Goal: Information Seeking & Learning: Learn about a topic

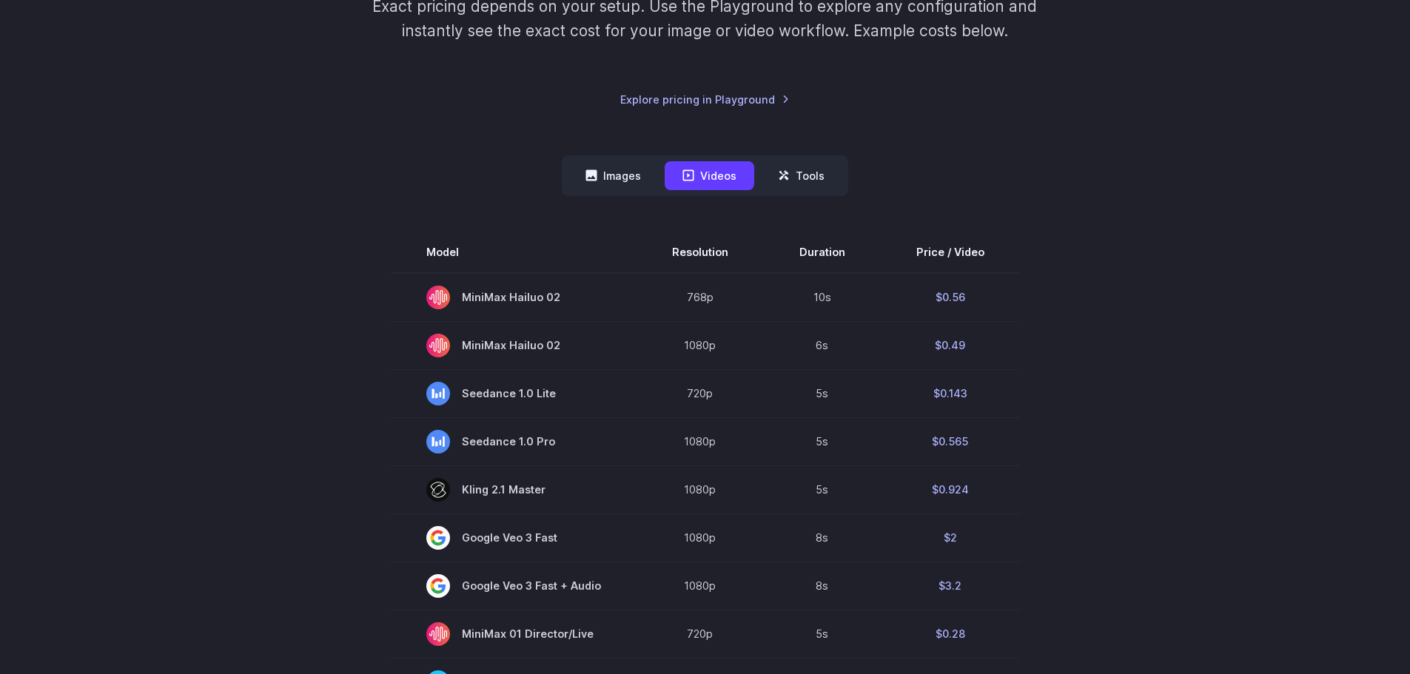
scroll to position [296, 0]
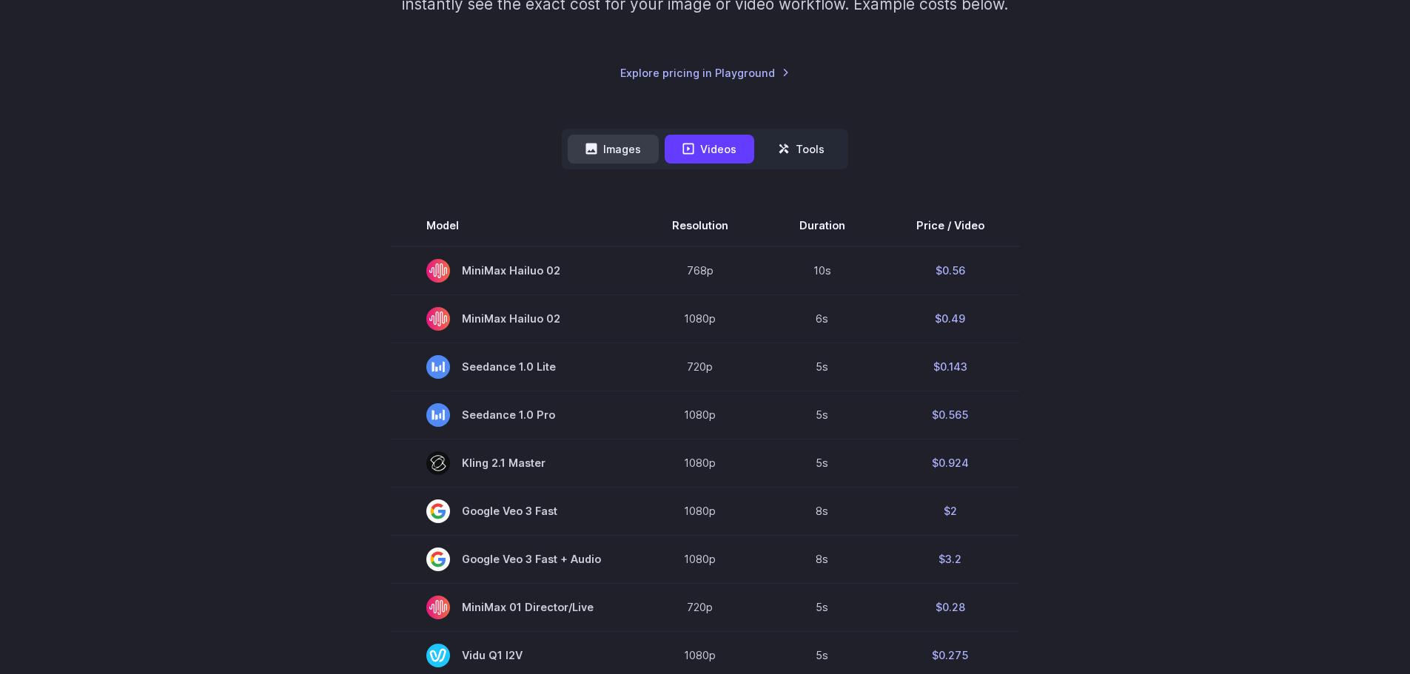
click at [601, 150] on button "Images" at bounding box center [613, 149] width 91 height 29
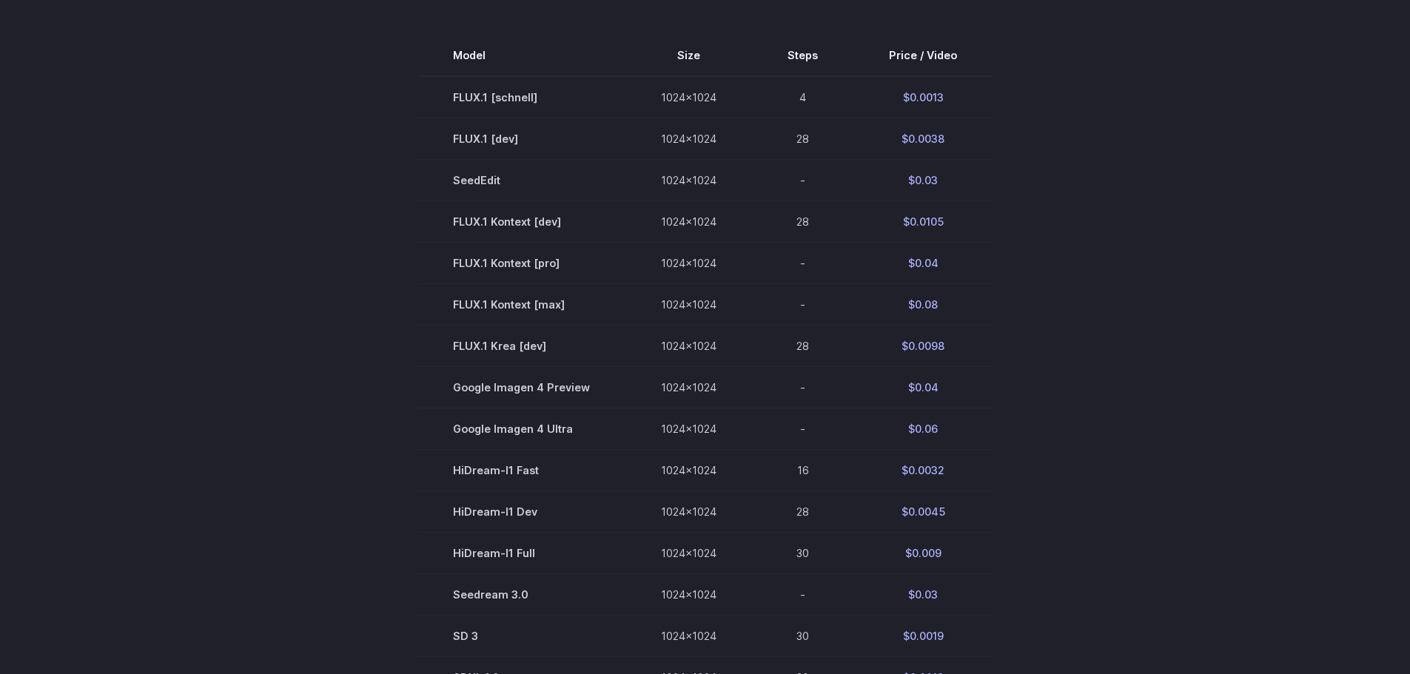
scroll to position [370, 0]
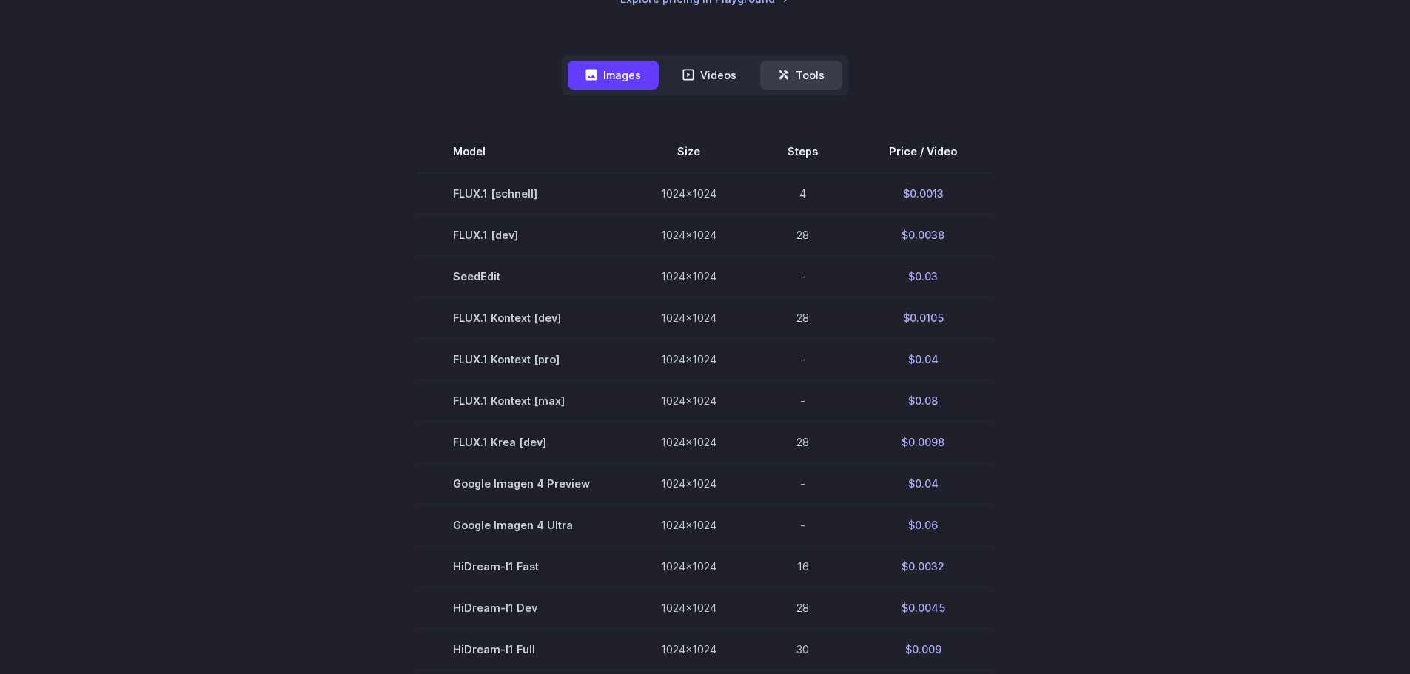
click at [795, 63] on button "Tools" at bounding box center [801, 75] width 82 height 29
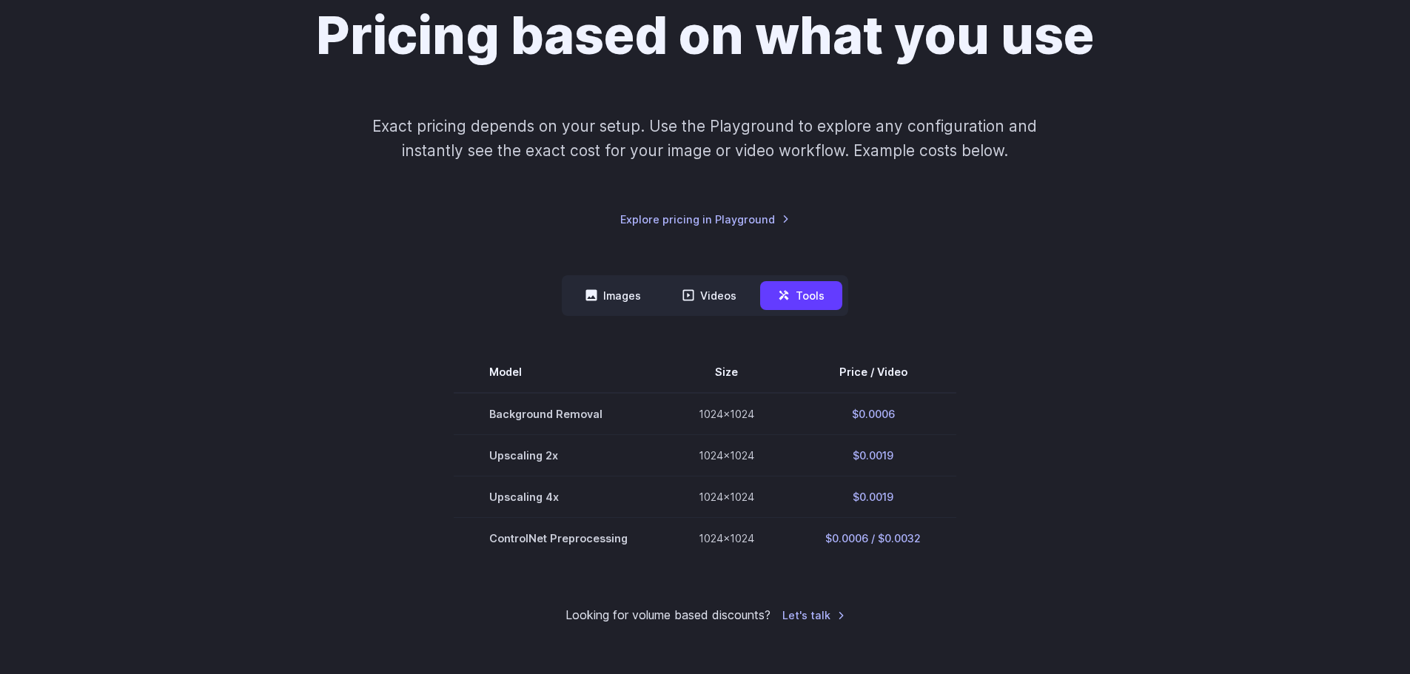
scroll to position [148, 0]
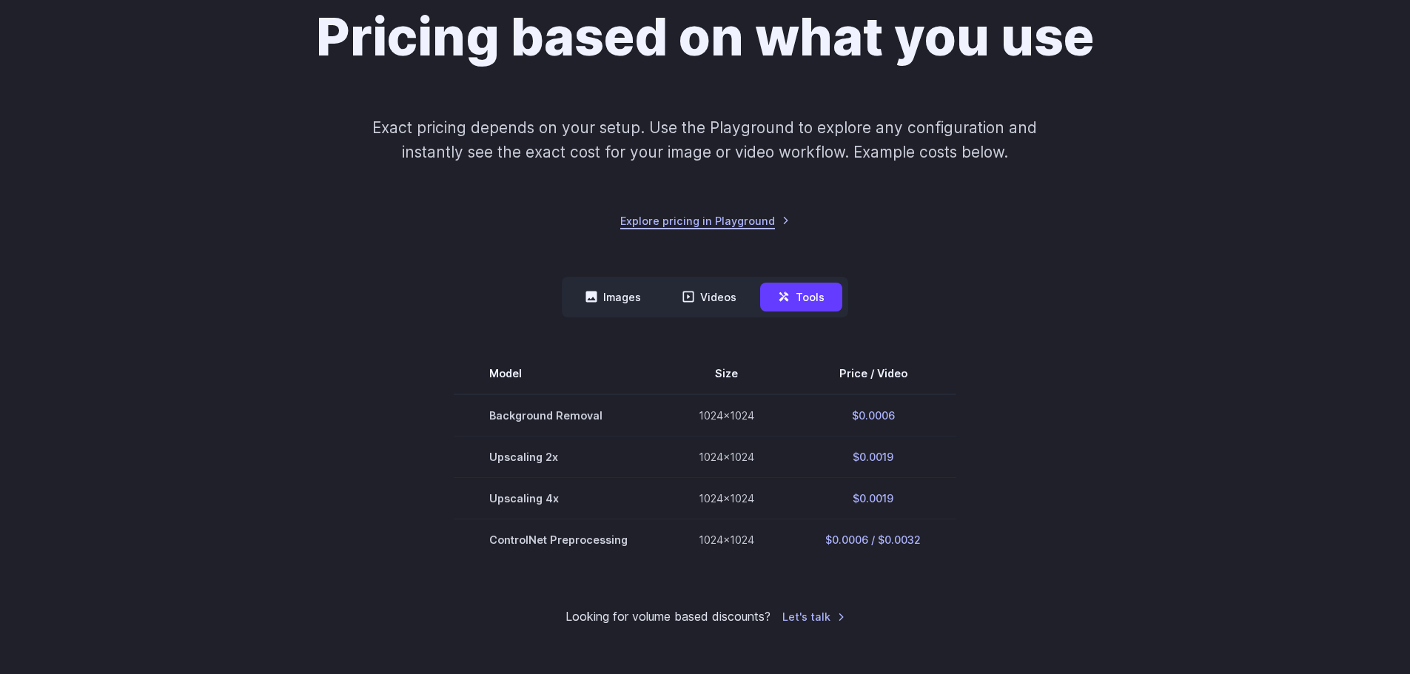
click at [717, 221] on link "Explore pricing in Playground" at bounding box center [704, 220] width 169 height 17
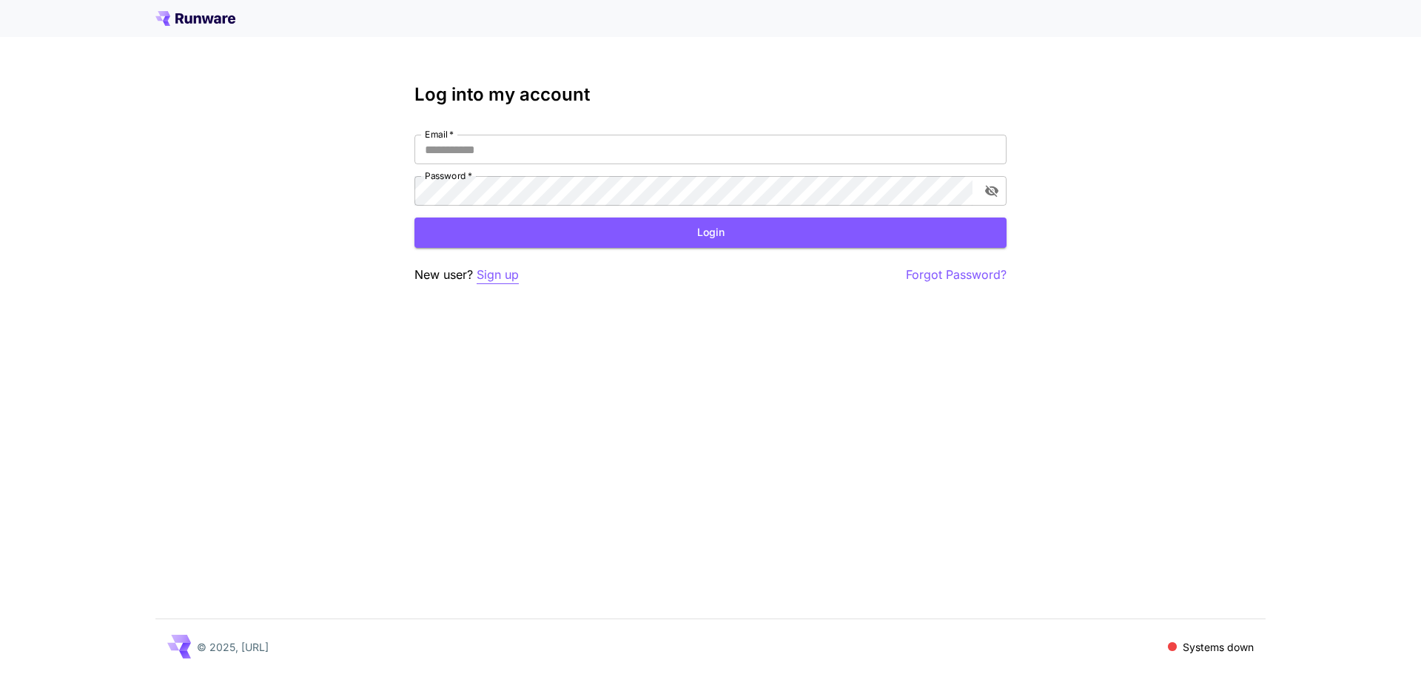
click at [498, 277] on p "Sign up" at bounding box center [498, 275] width 42 height 18
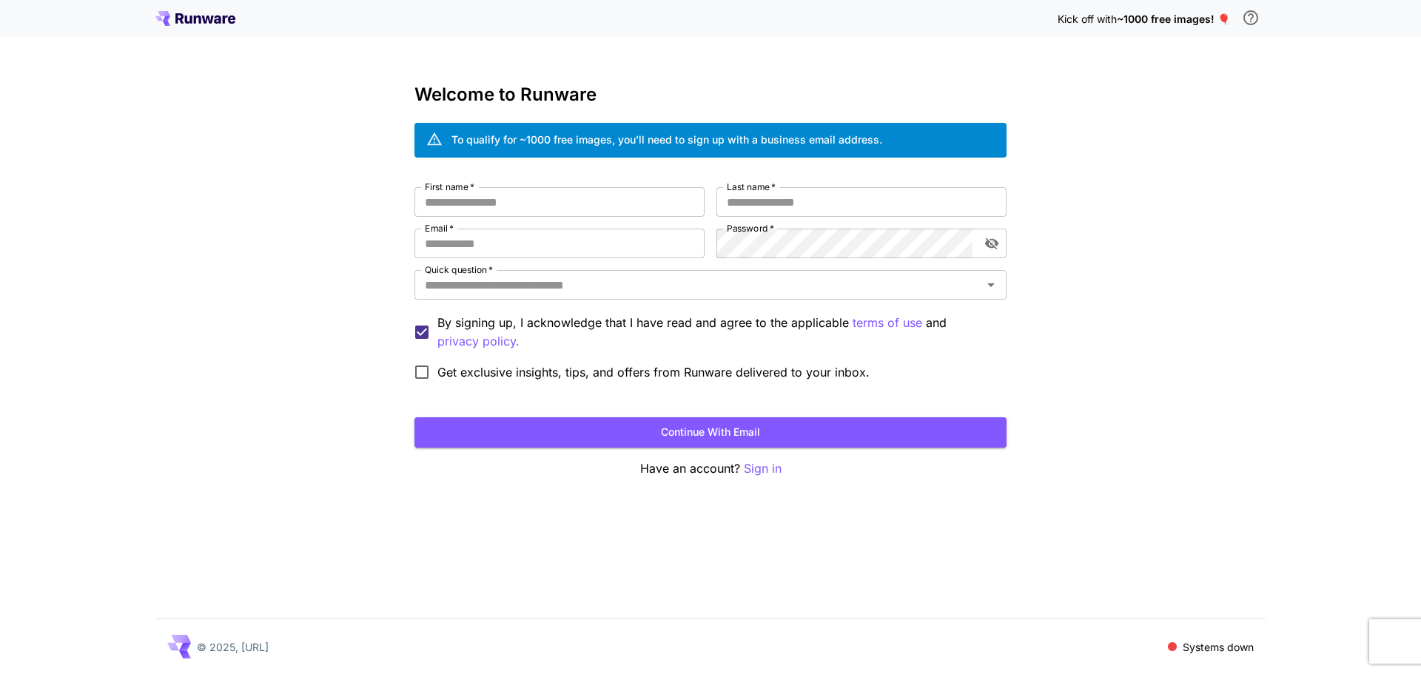
click at [198, 21] on icon at bounding box center [195, 18] width 80 height 15
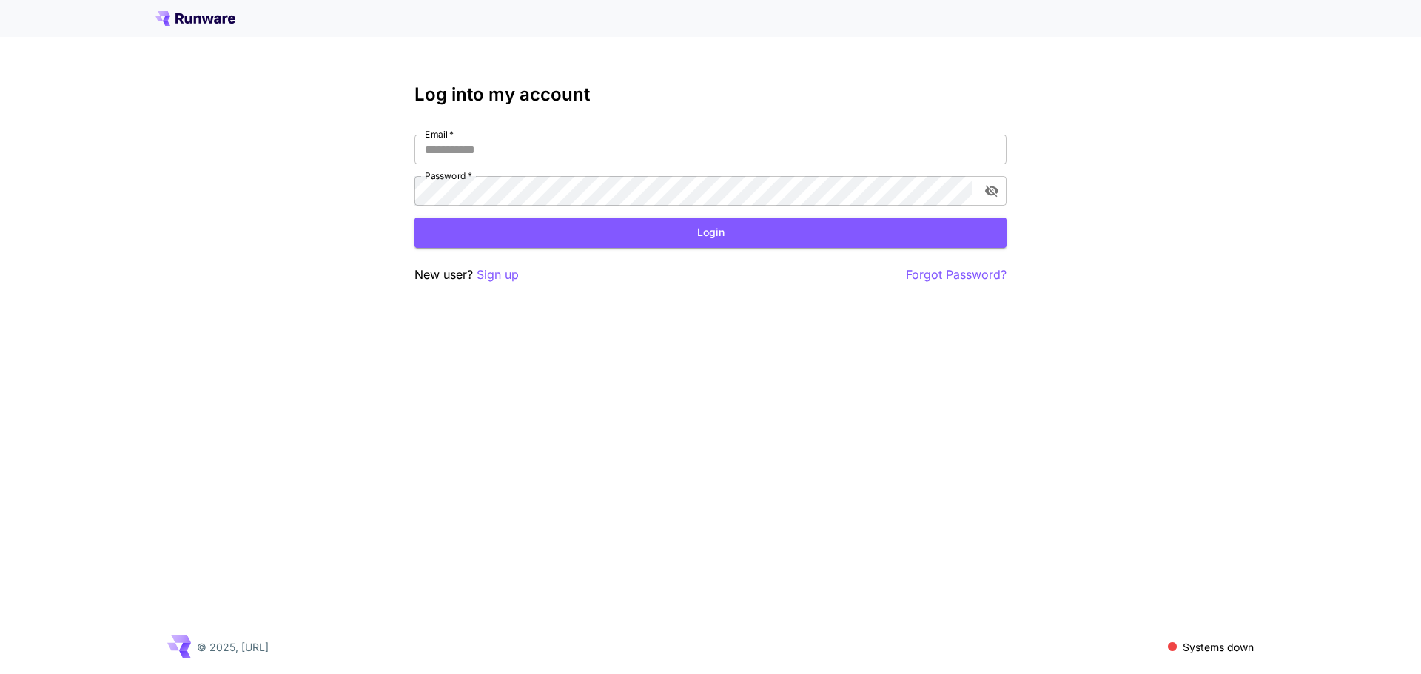
click at [198, 21] on icon at bounding box center [195, 18] width 80 height 15
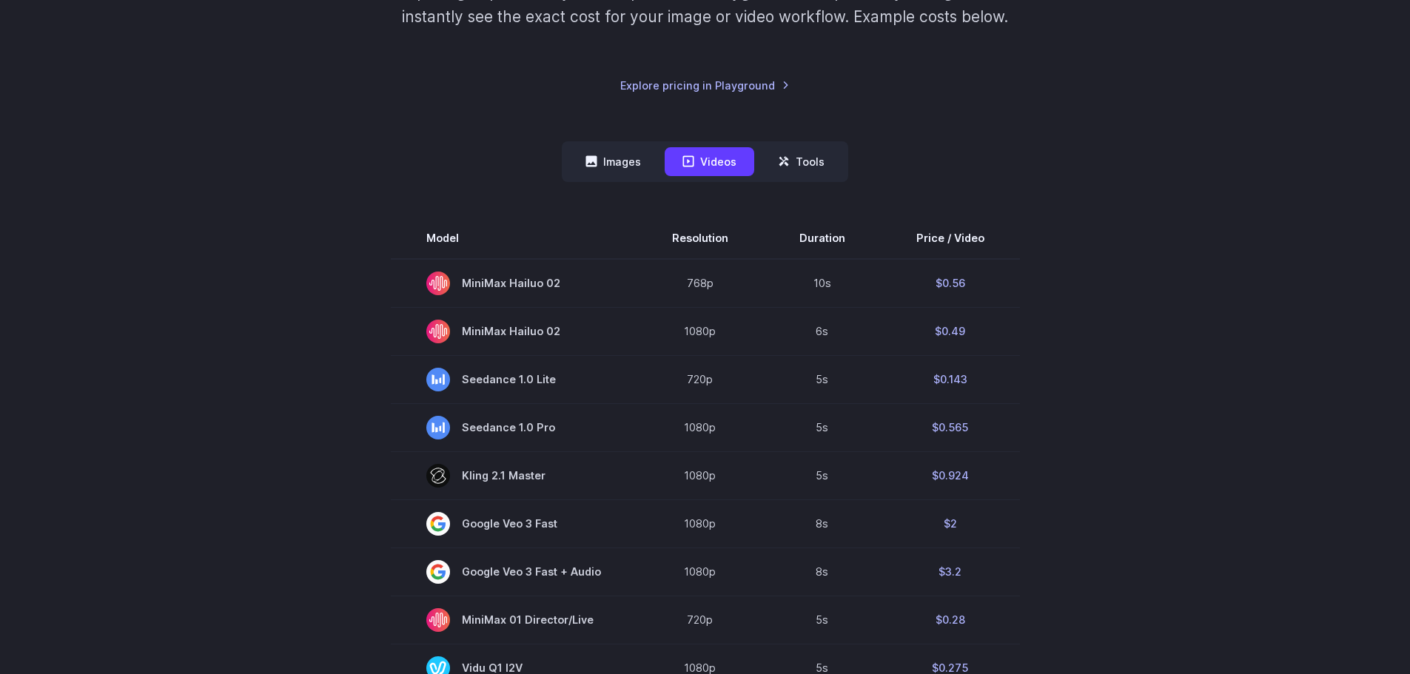
scroll to position [222, 0]
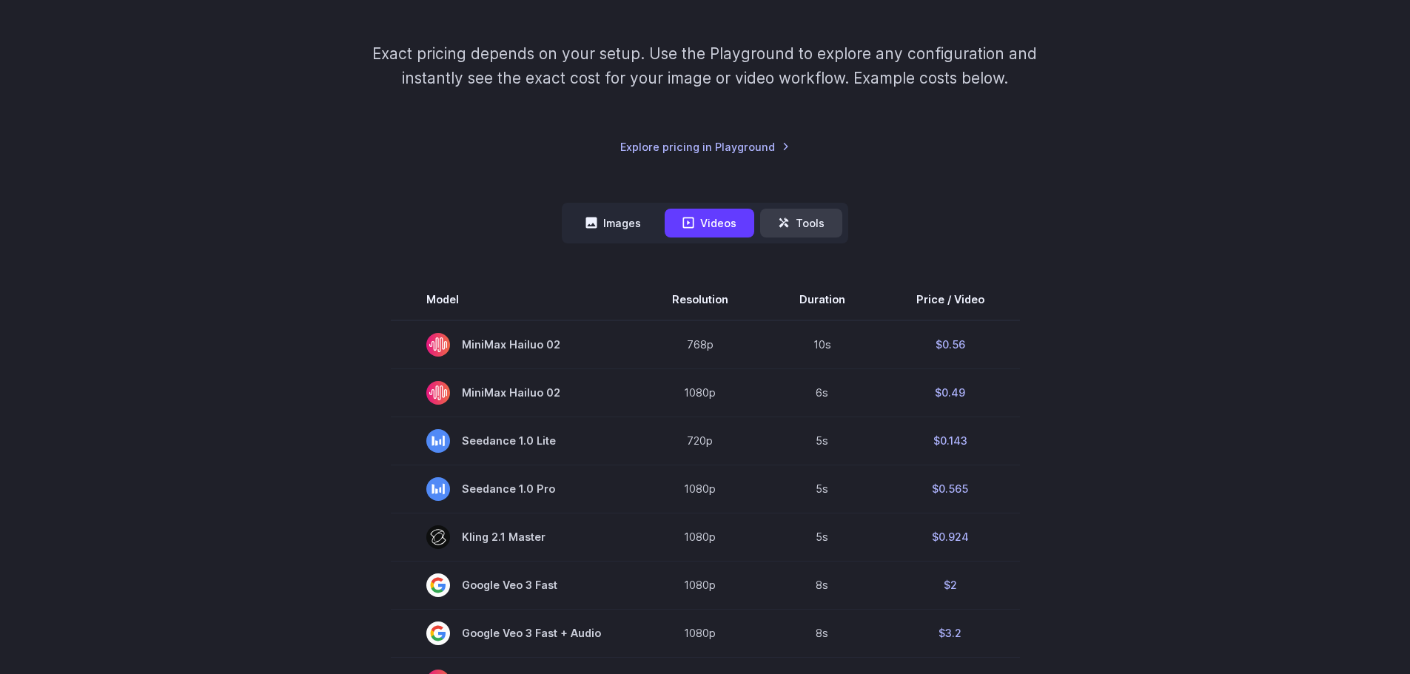
click at [805, 218] on button "Tools" at bounding box center [801, 223] width 82 height 29
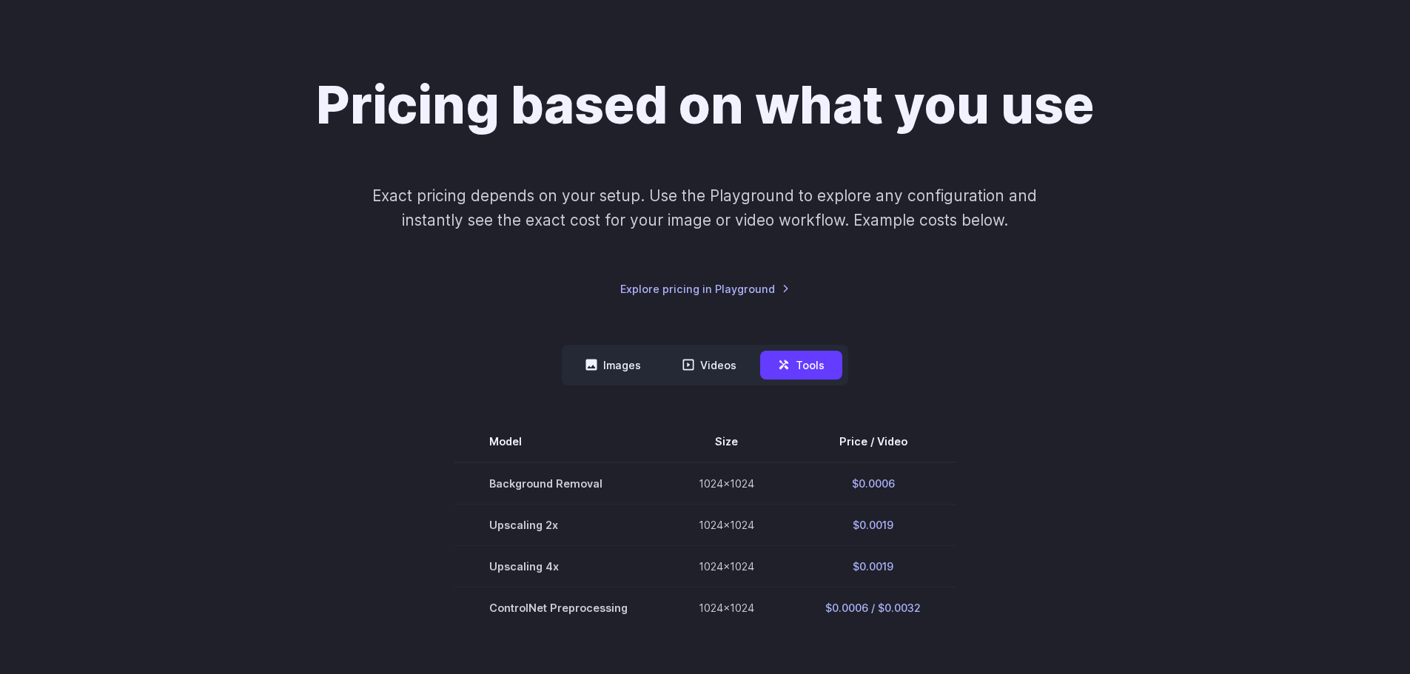
scroll to position [0, 0]
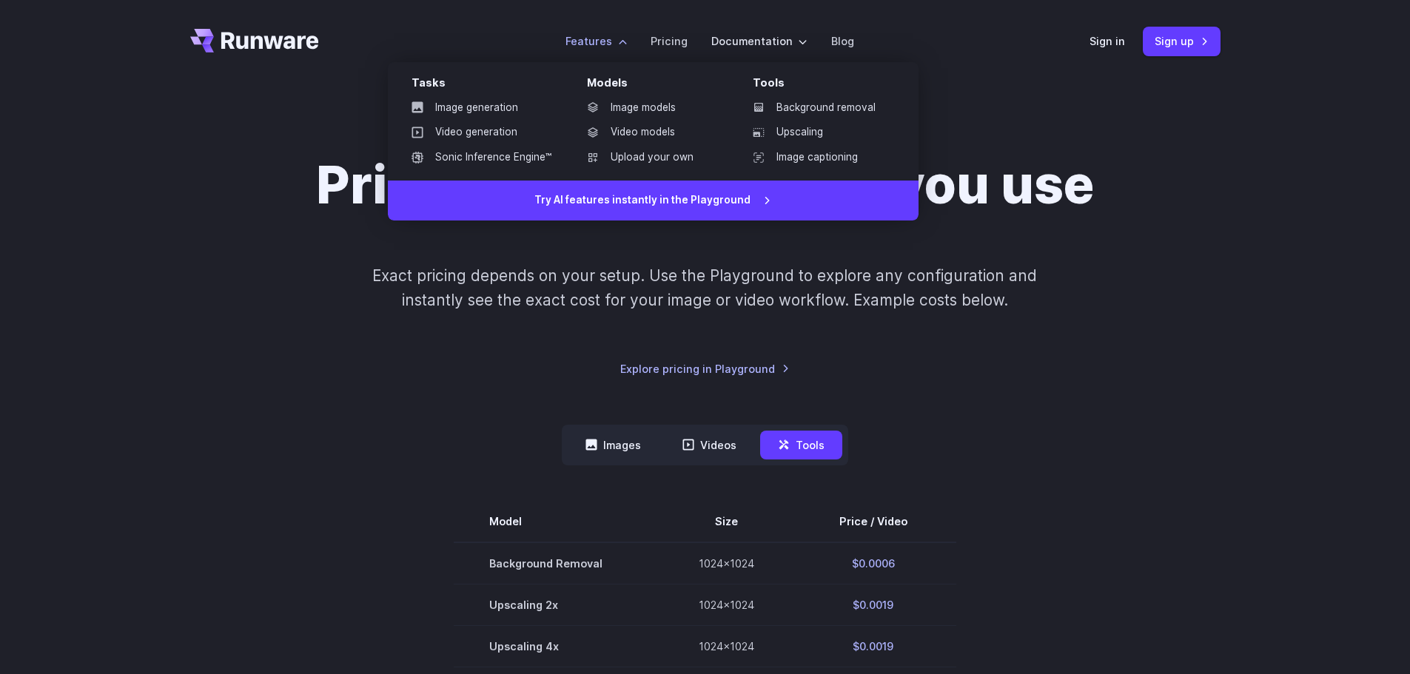
click at [581, 37] on label "Features" at bounding box center [595, 41] width 61 height 17
click at [471, 109] on link "Image generation" at bounding box center [482, 108] width 164 height 22
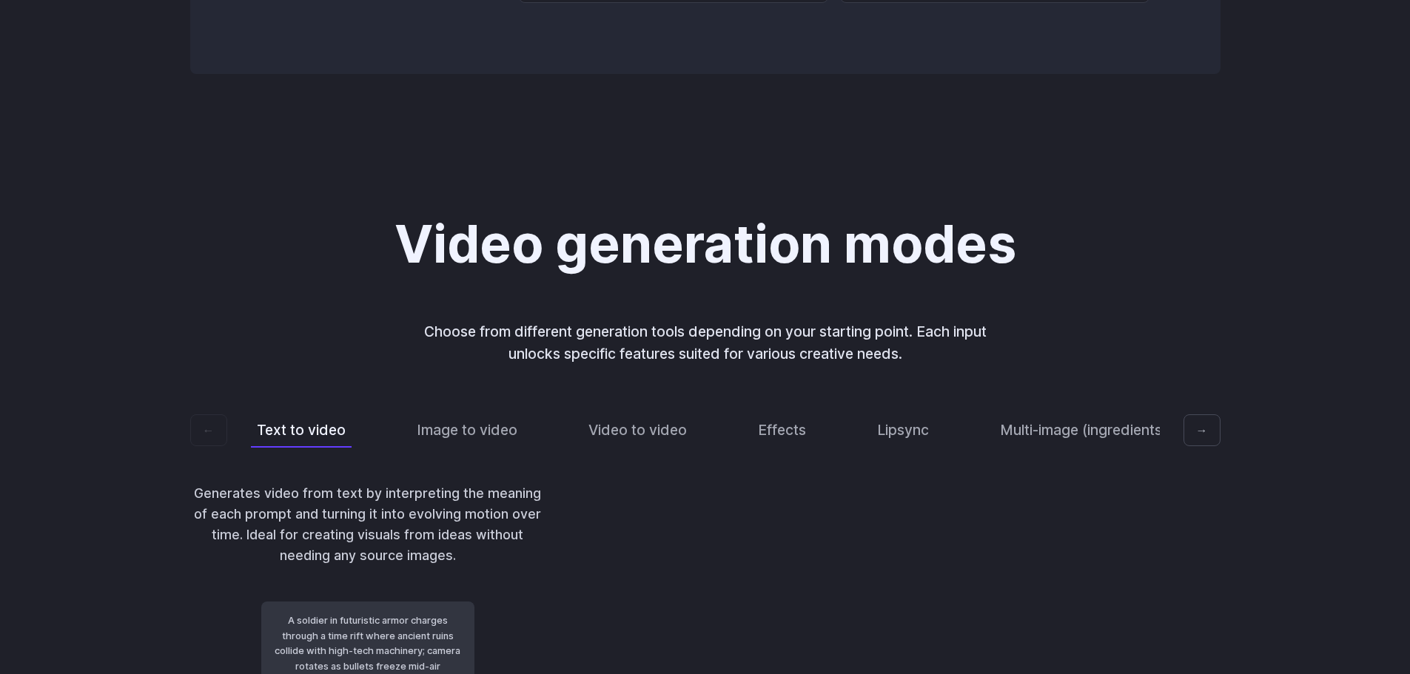
scroll to position [2783, 0]
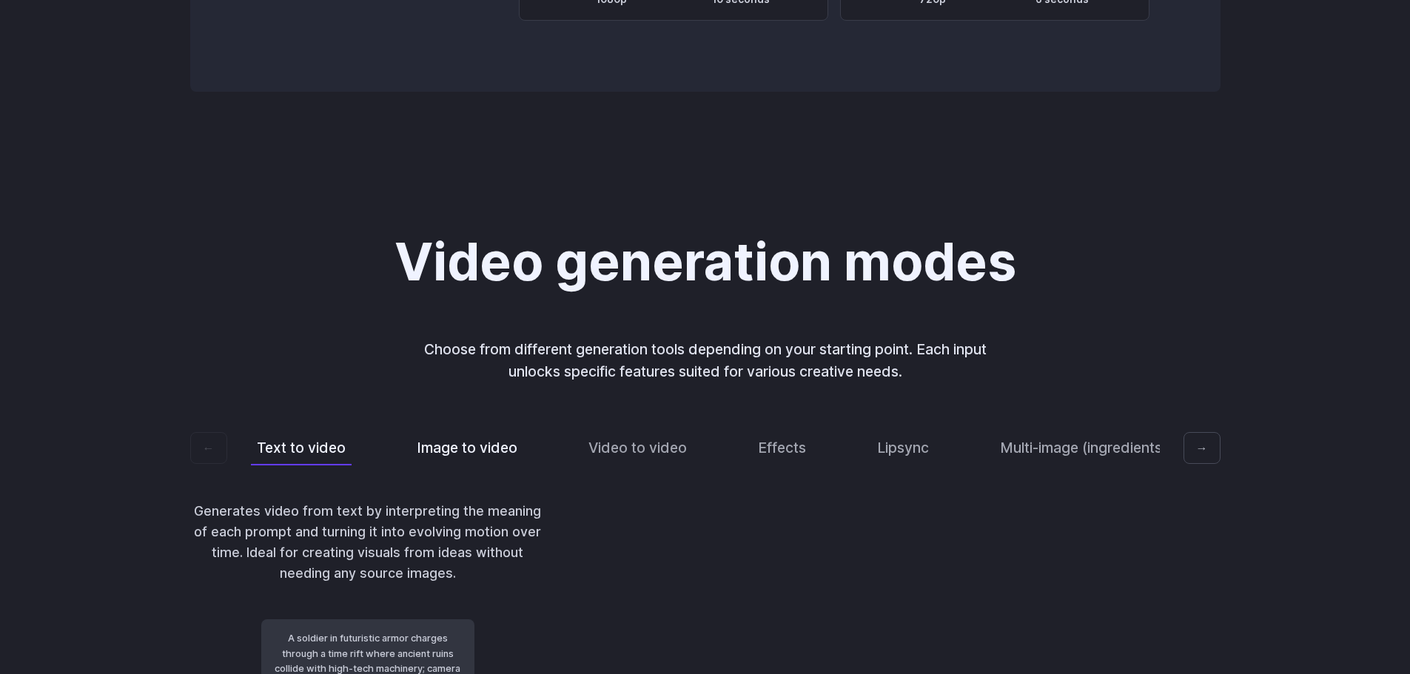
click at [479, 431] on button "Image to video" at bounding box center [467, 448] width 112 height 35
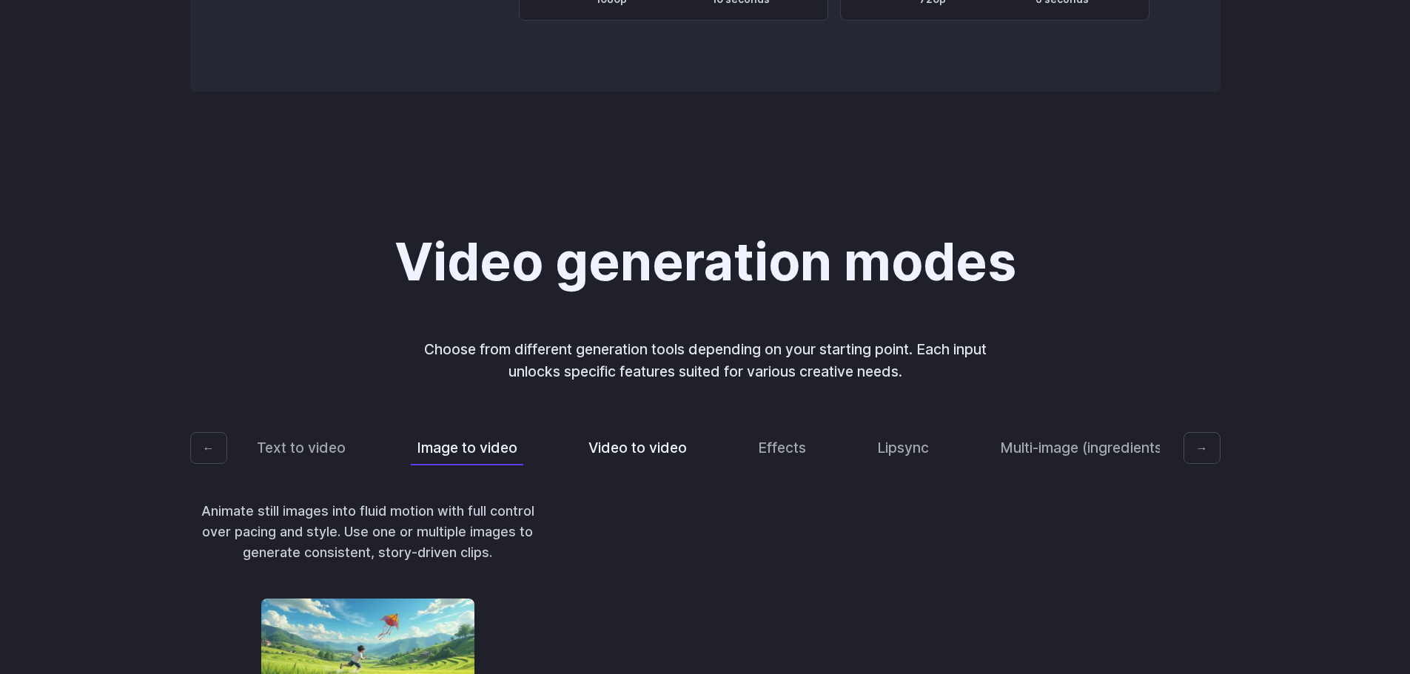
click at [646, 431] on button "Video to video" at bounding box center [637, 448] width 110 height 35
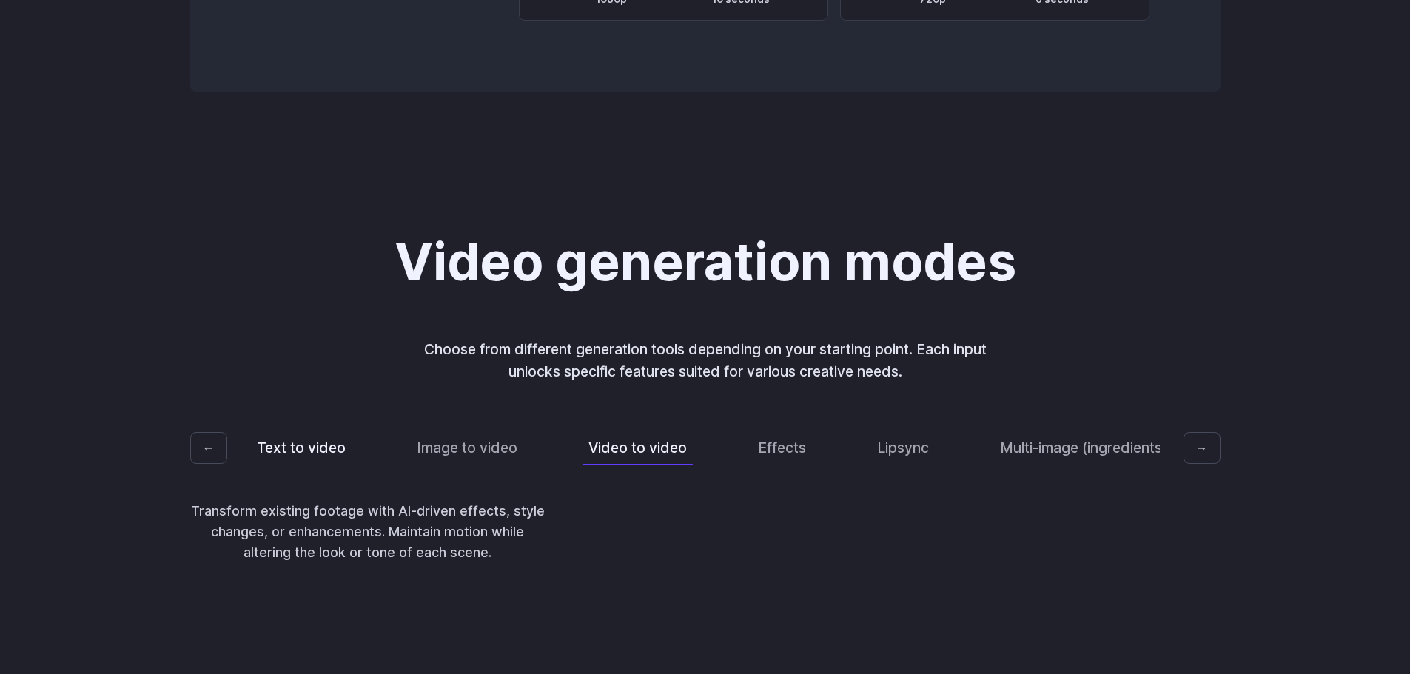
click at [312, 431] on button "Text to video" at bounding box center [301, 448] width 101 height 35
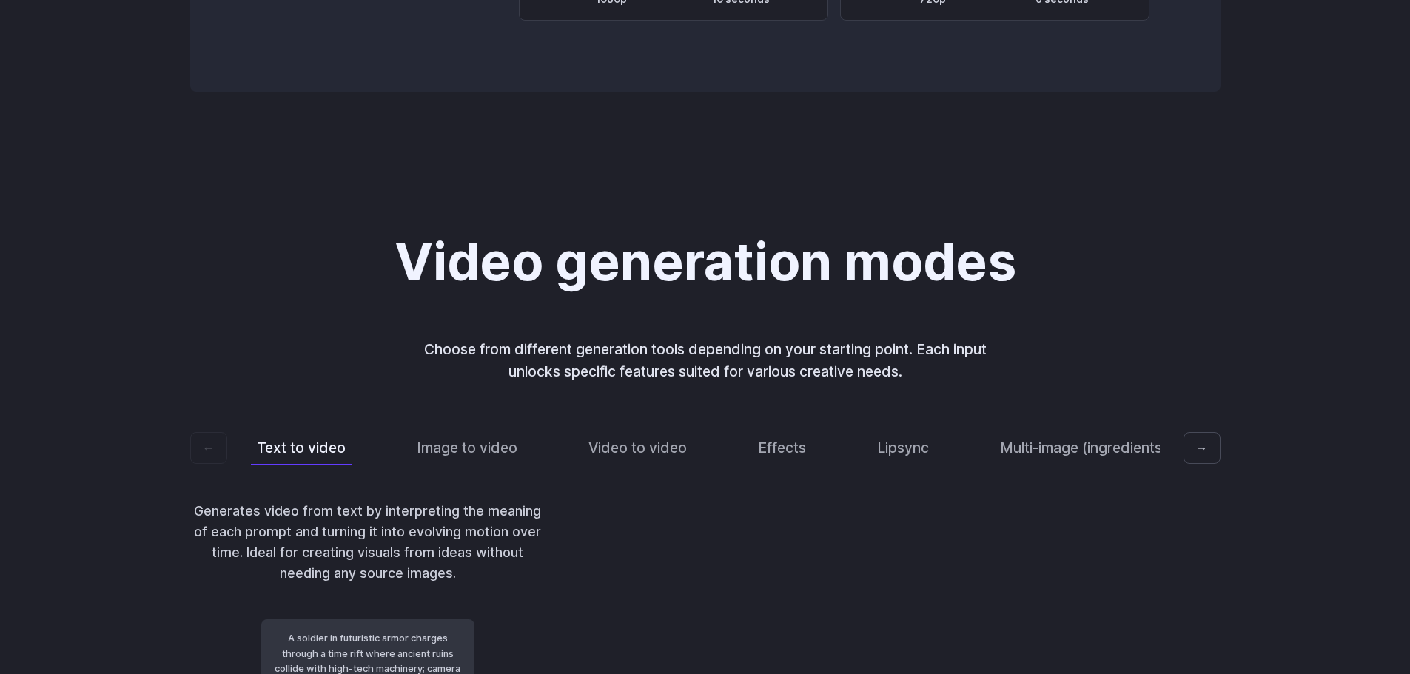
click at [777, 501] on div at bounding box center [723, 602] width 284 height 203
click at [1204, 432] on button "→" at bounding box center [1201, 448] width 37 height 33
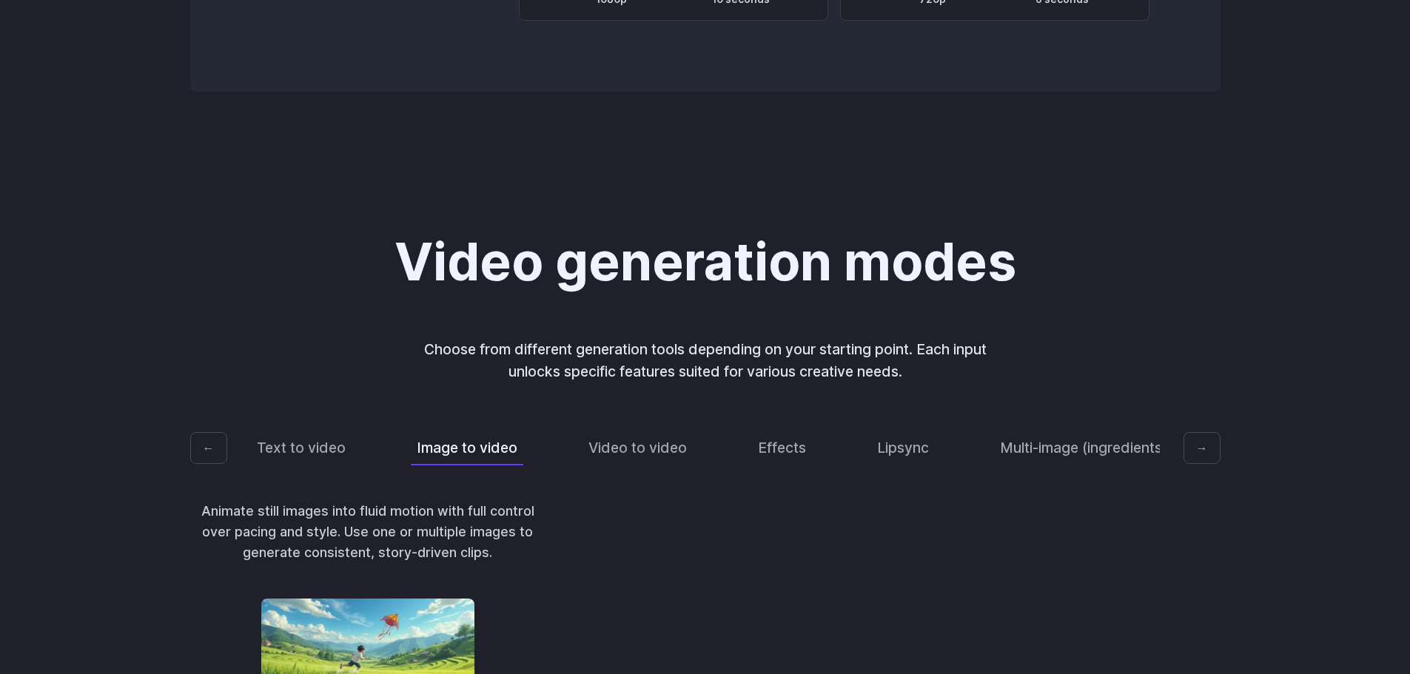
click at [1202, 432] on button "→" at bounding box center [1201, 448] width 37 height 33
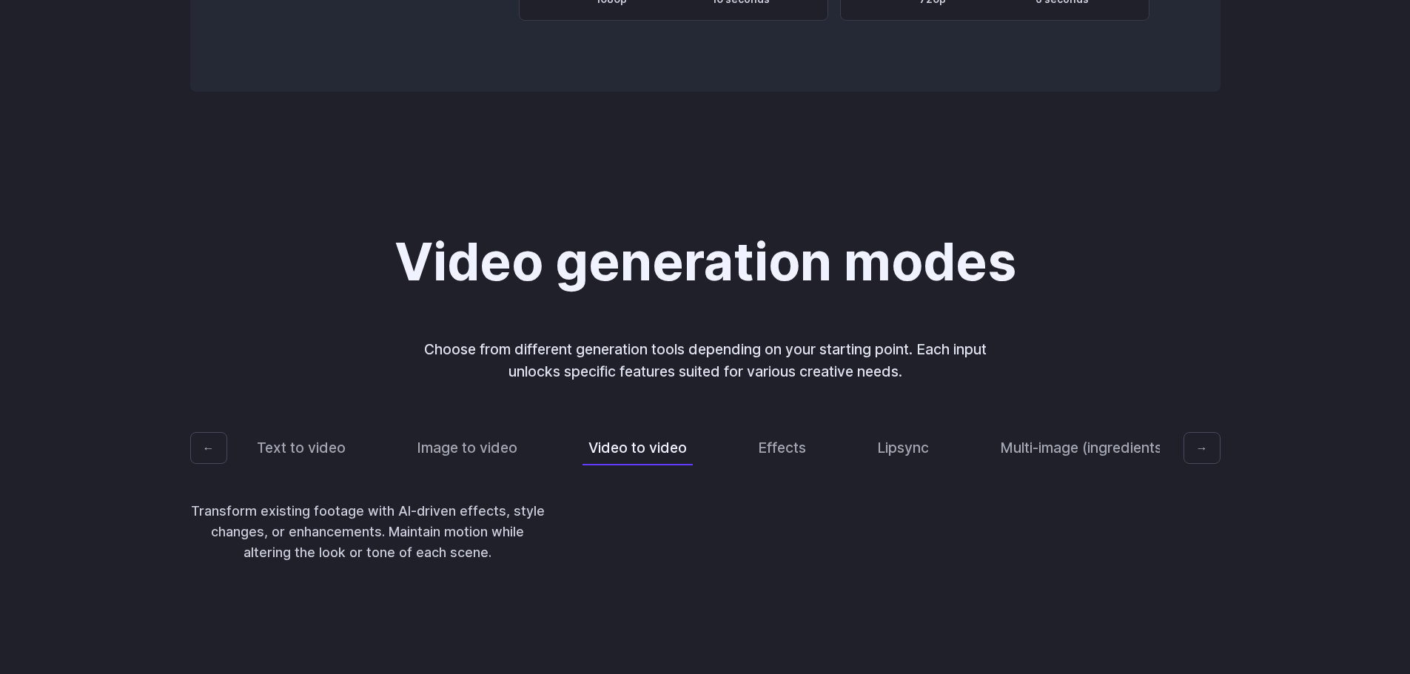
click at [1202, 432] on button "→" at bounding box center [1201, 448] width 37 height 33
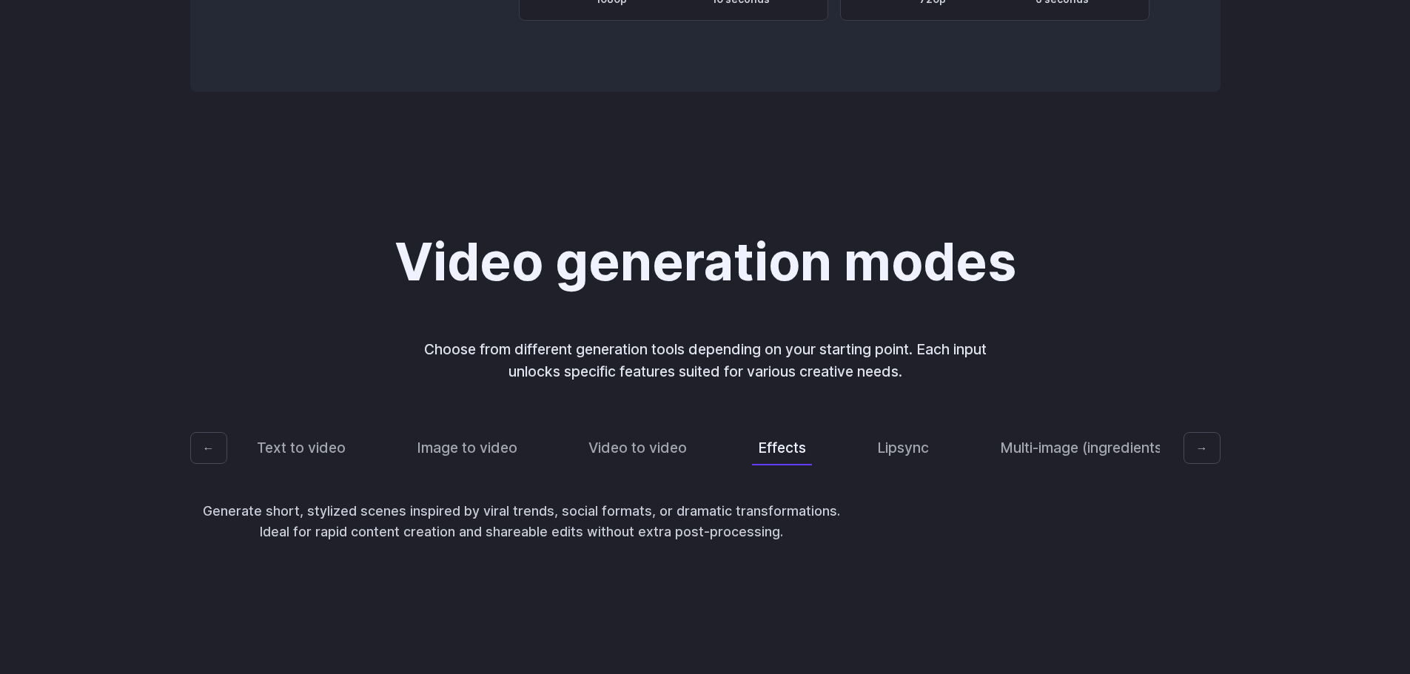
click at [1202, 432] on button "→" at bounding box center [1201, 448] width 37 height 33
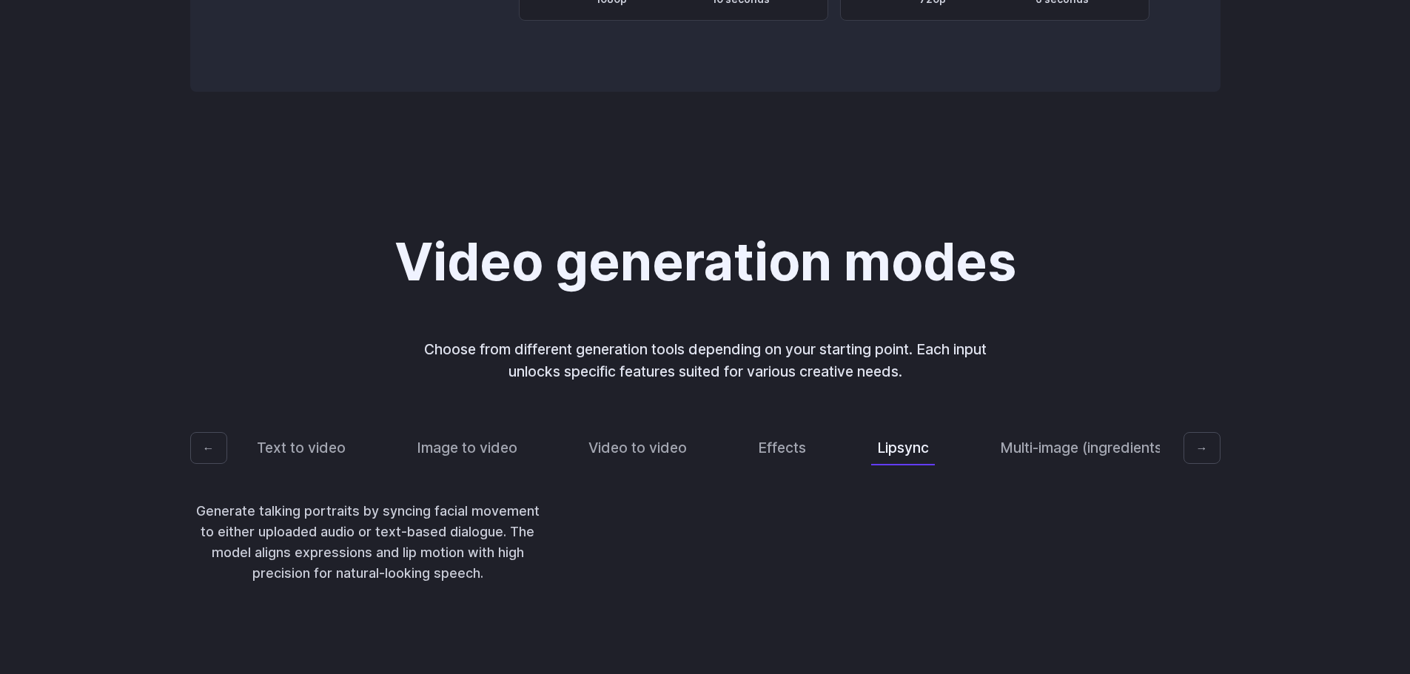
click at [1202, 432] on button "→" at bounding box center [1201, 448] width 37 height 33
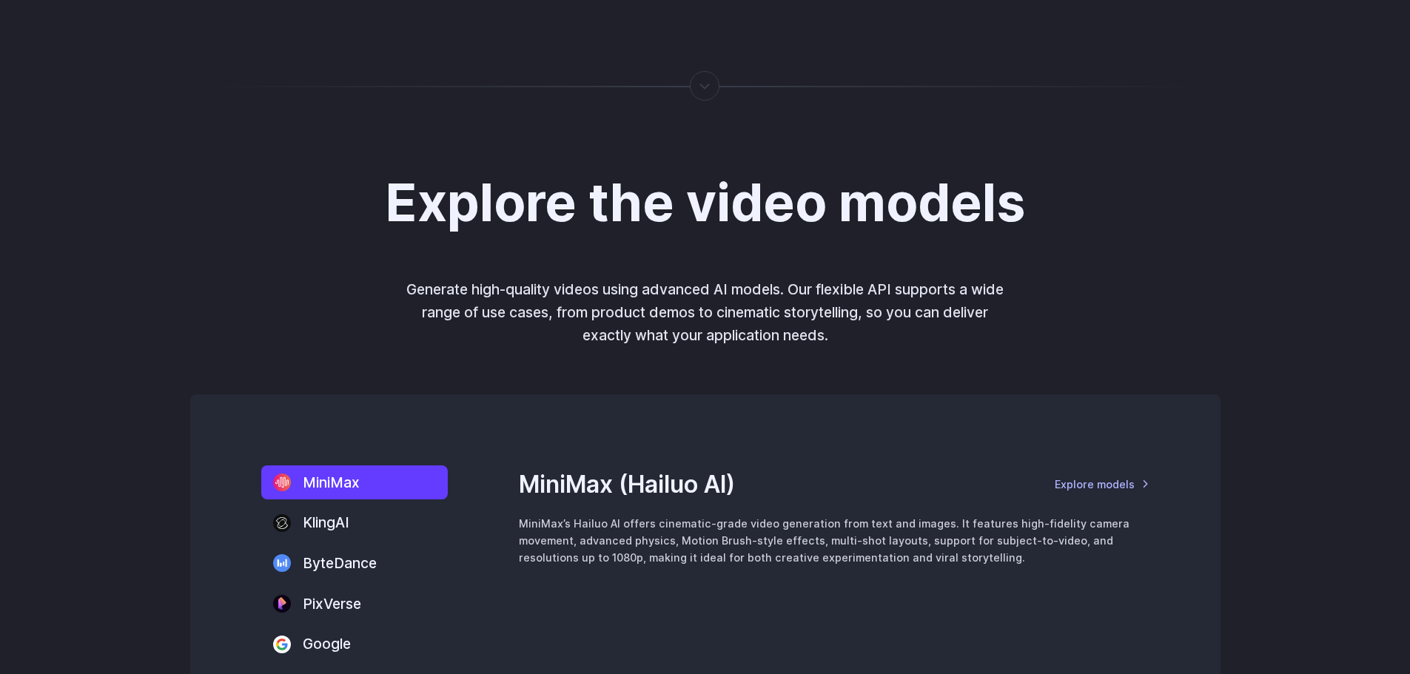
scroll to position [1708, 0]
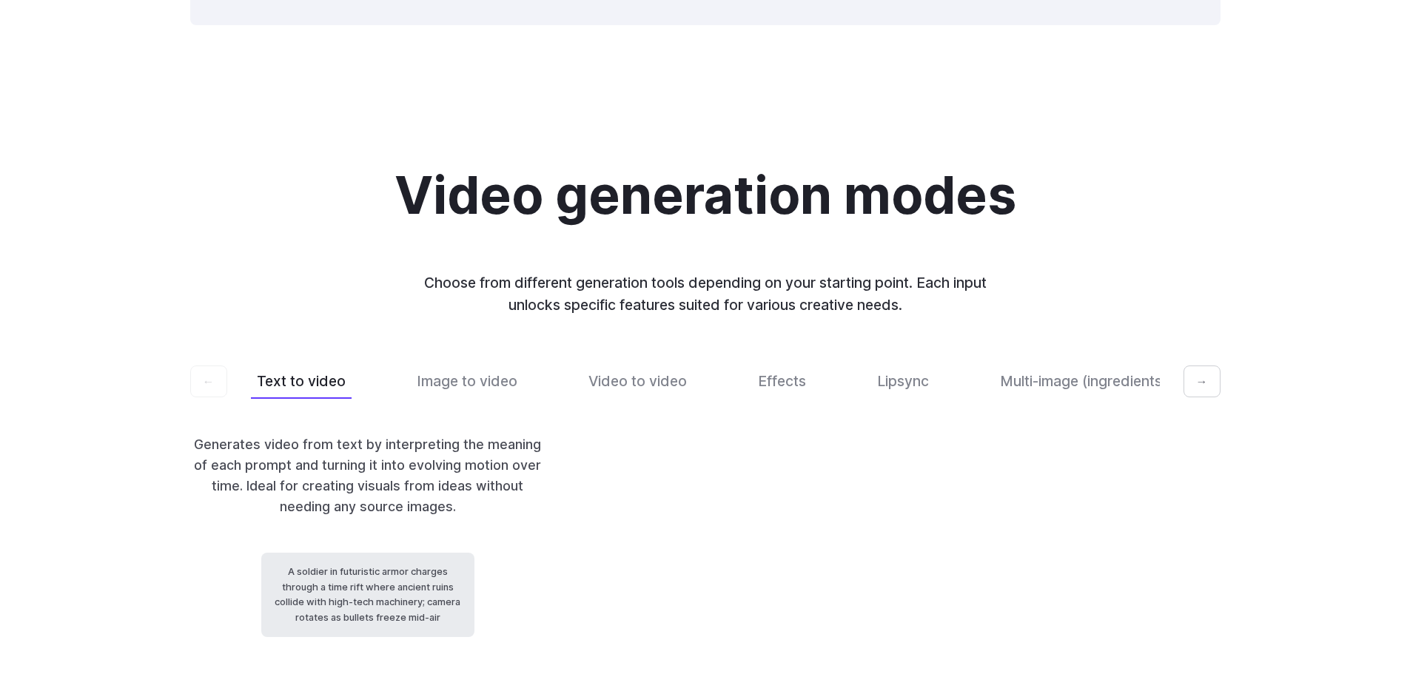
scroll to position [2886, 0]
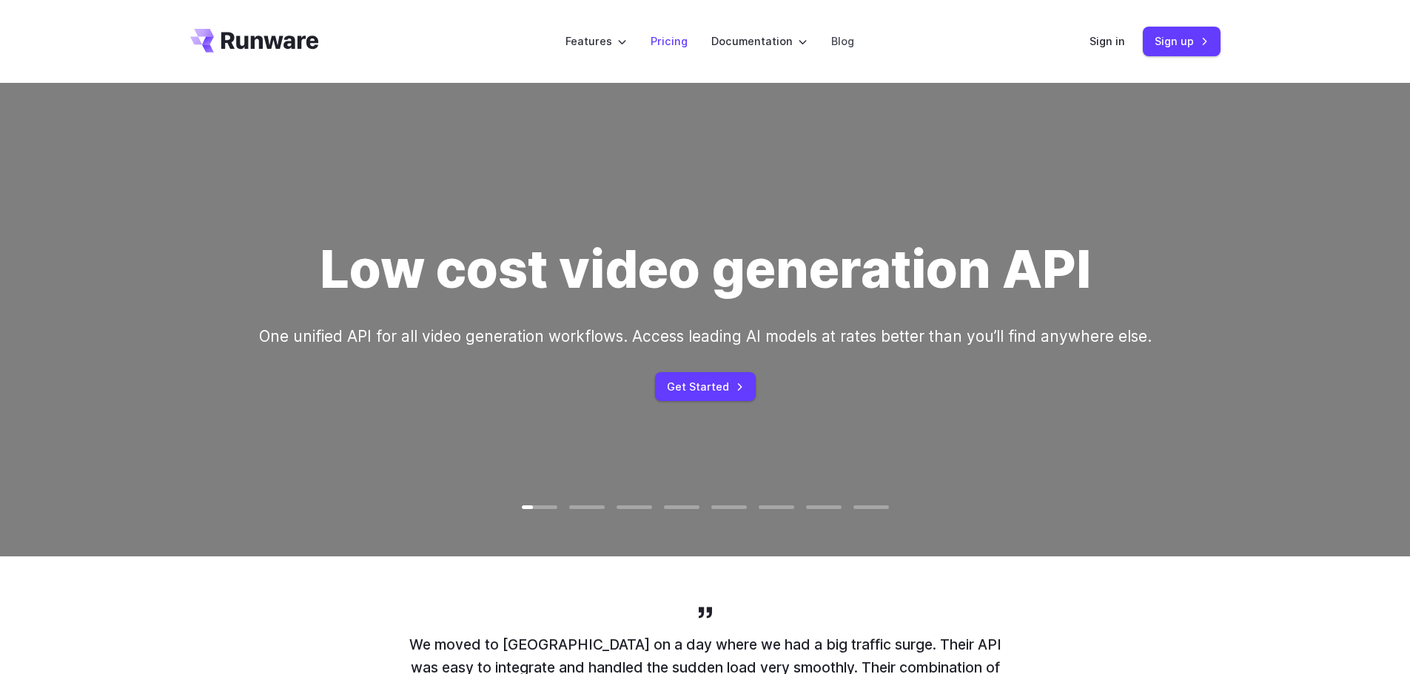
click at [677, 44] on link "Pricing" at bounding box center [668, 41] width 37 height 17
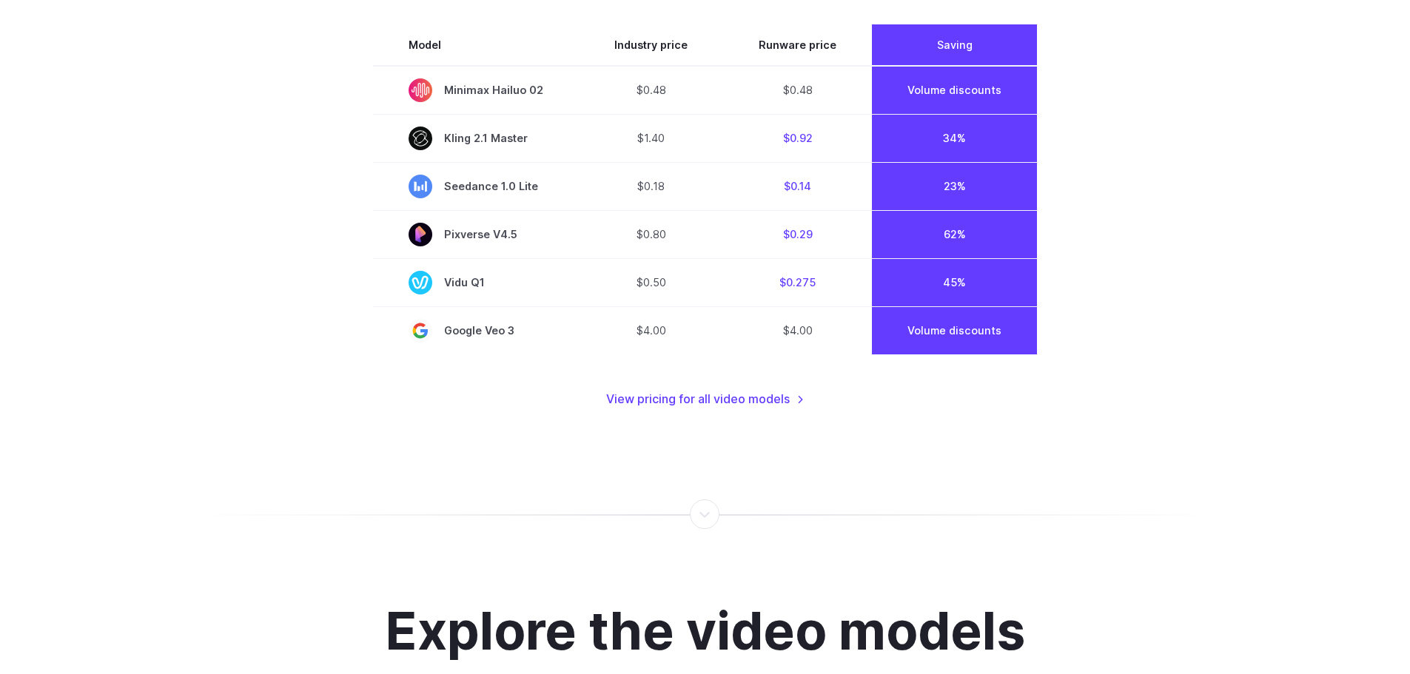
scroll to position [1066, 0]
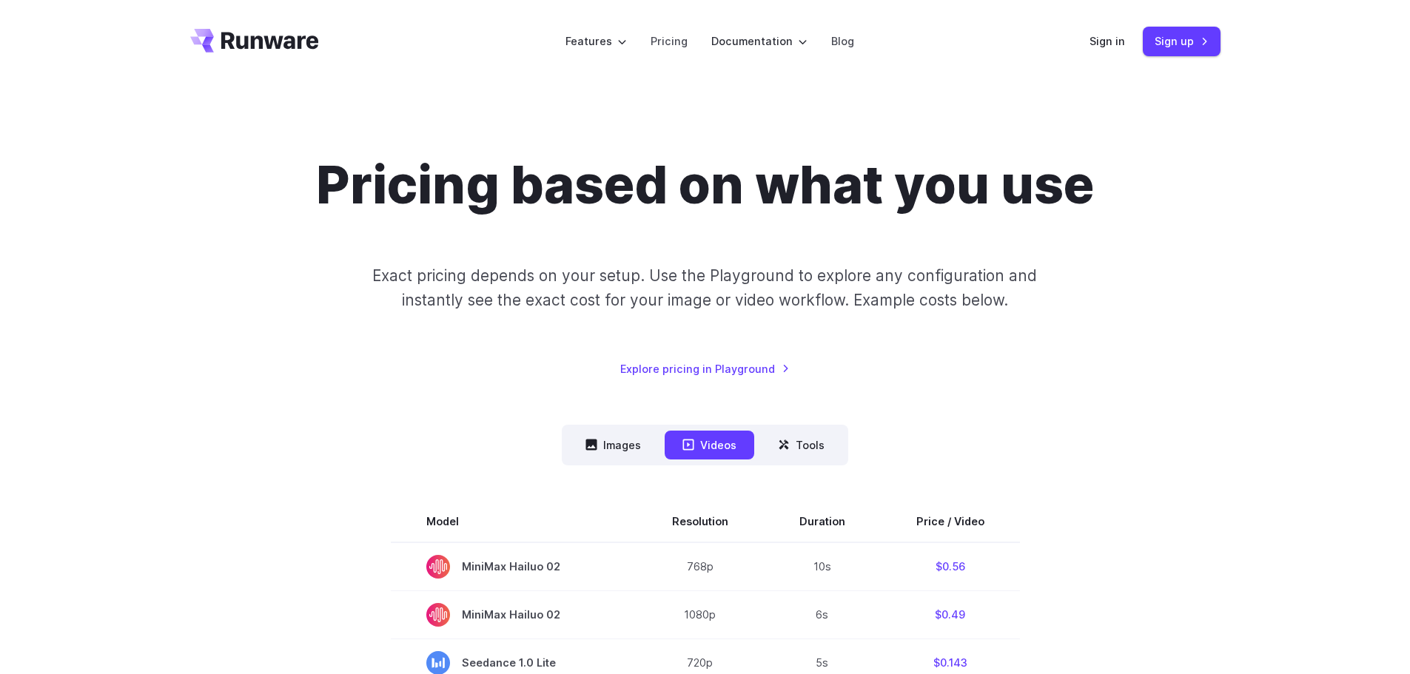
click at [628, 445] on button "Images" at bounding box center [613, 445] width 91 height 29
click at [611, 443] on button "Images" at bounding box center [613, 445] width 91 height 29
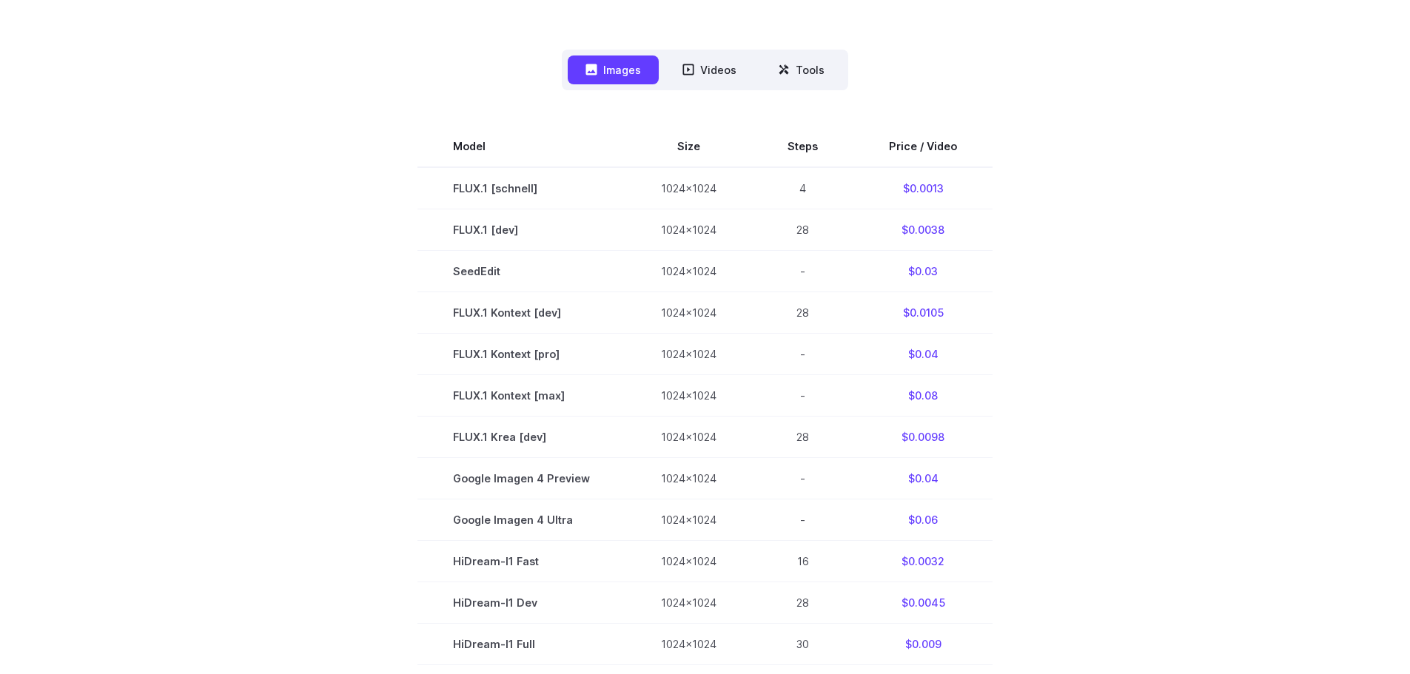
scroll to position [444, 0]
